Goal: Information Seeking & Learning: Learn about a topic

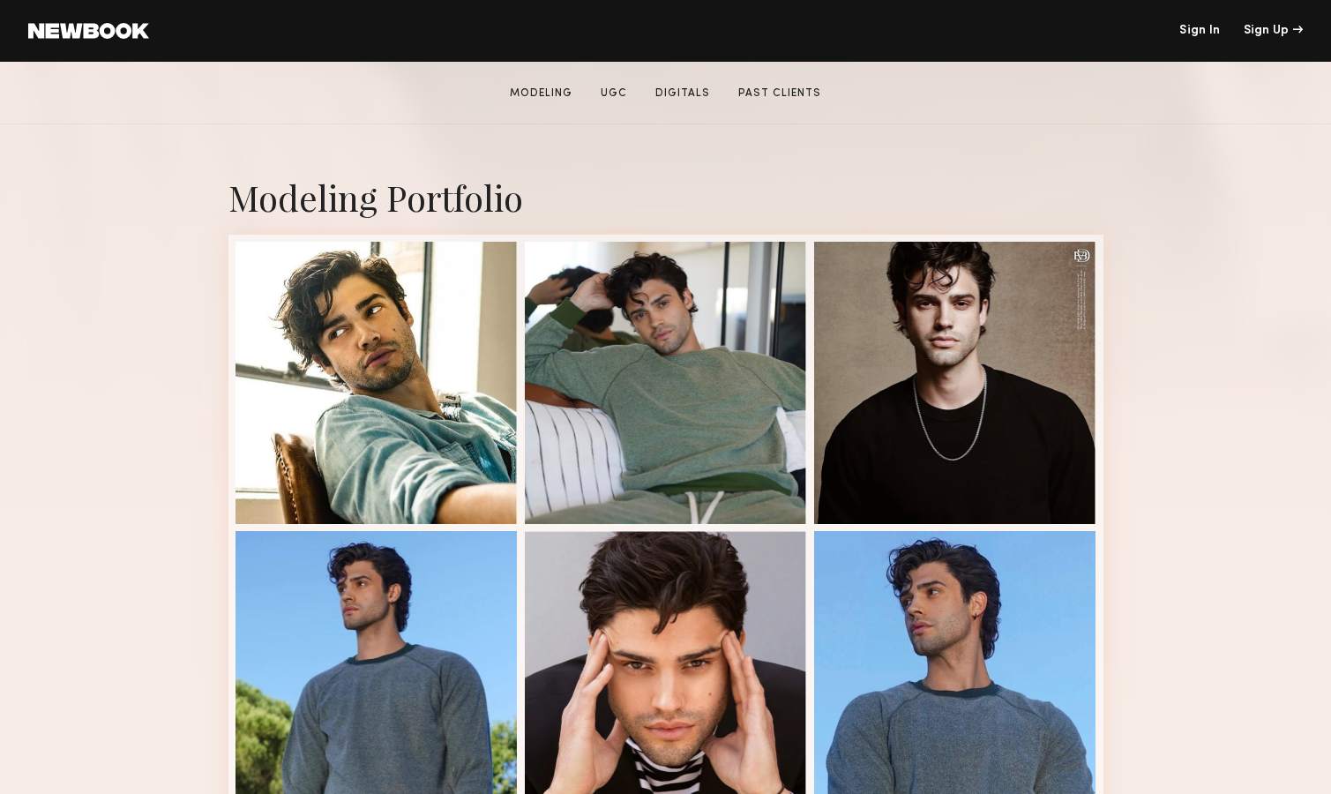
scroll to position [280, 0]
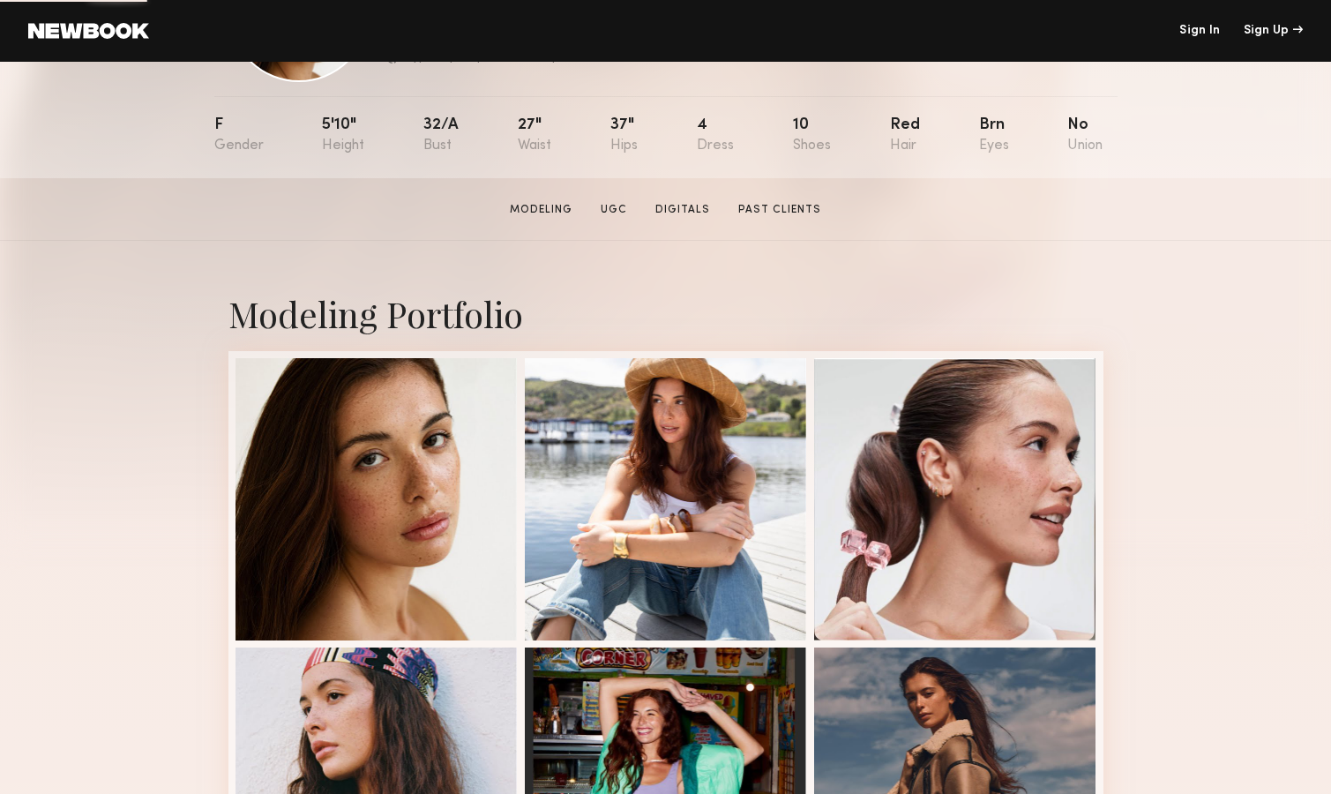
scroll to position [231, 0]
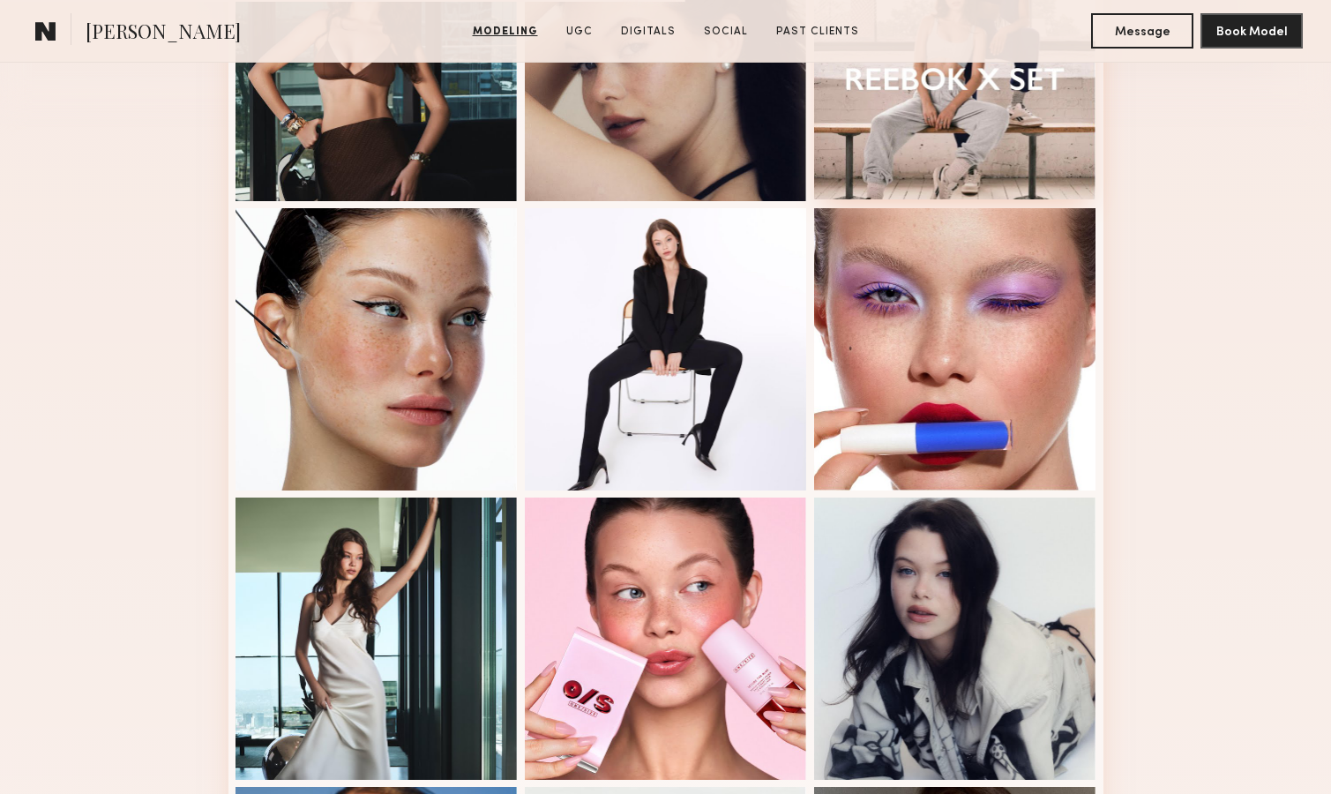
scroll to position [604, 0]
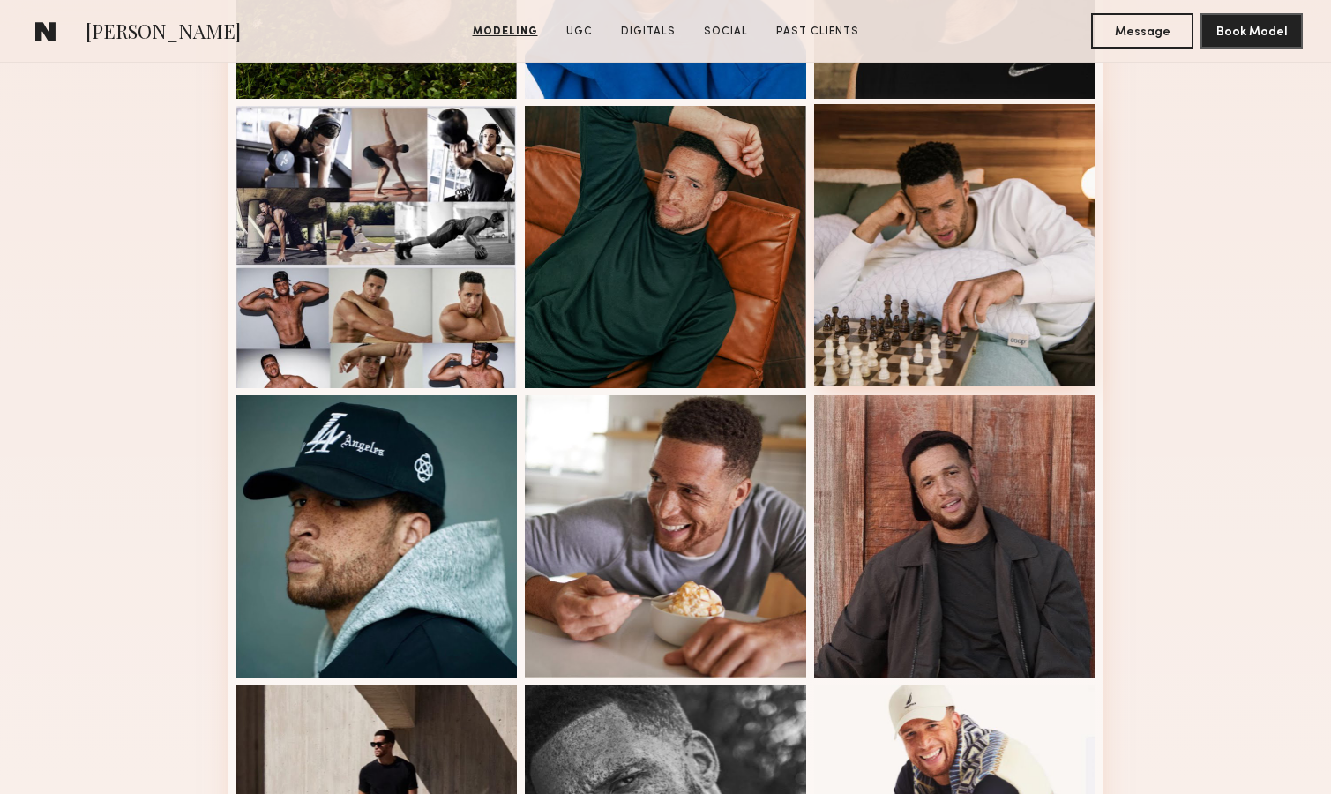
scroll to position [704, 0]
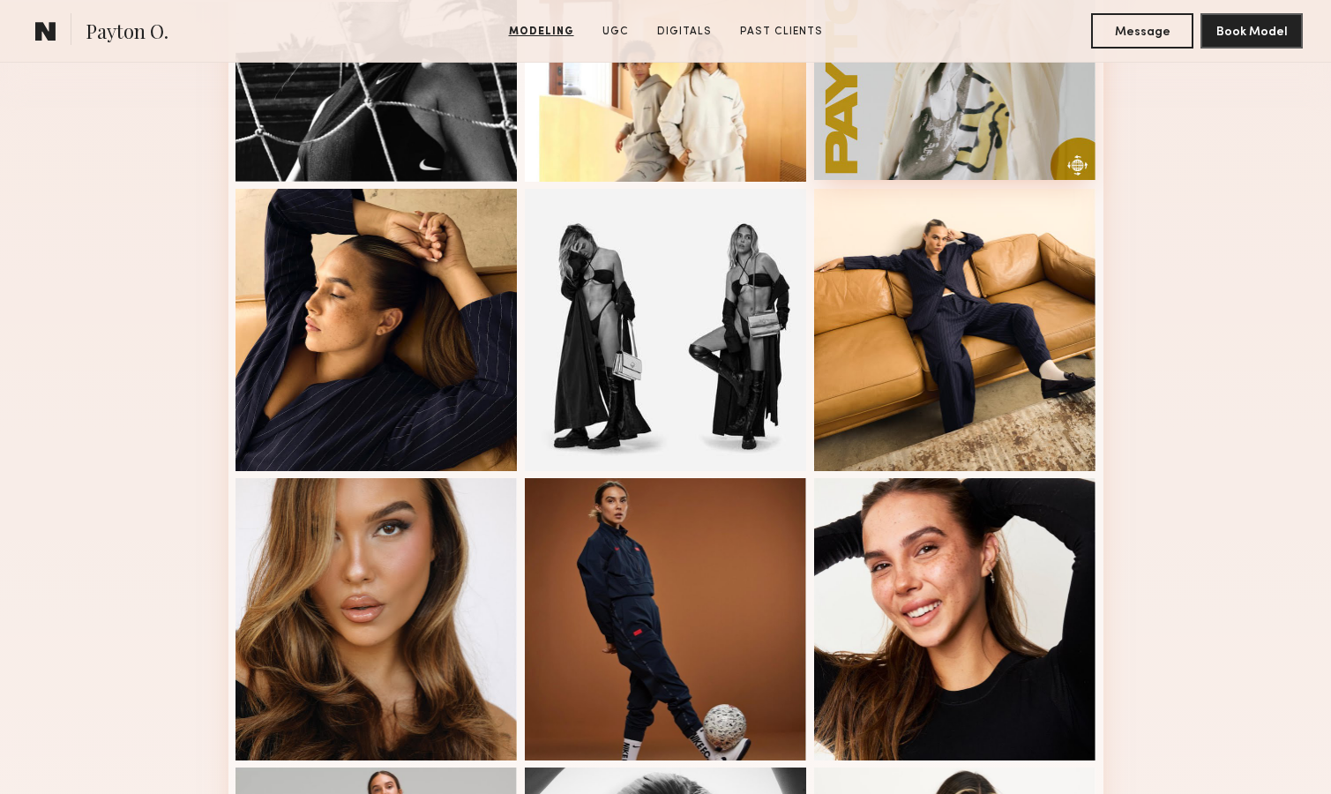
scroll to position [619, 0]
